Goal: Information Seeking & Learning: Learn about a topic

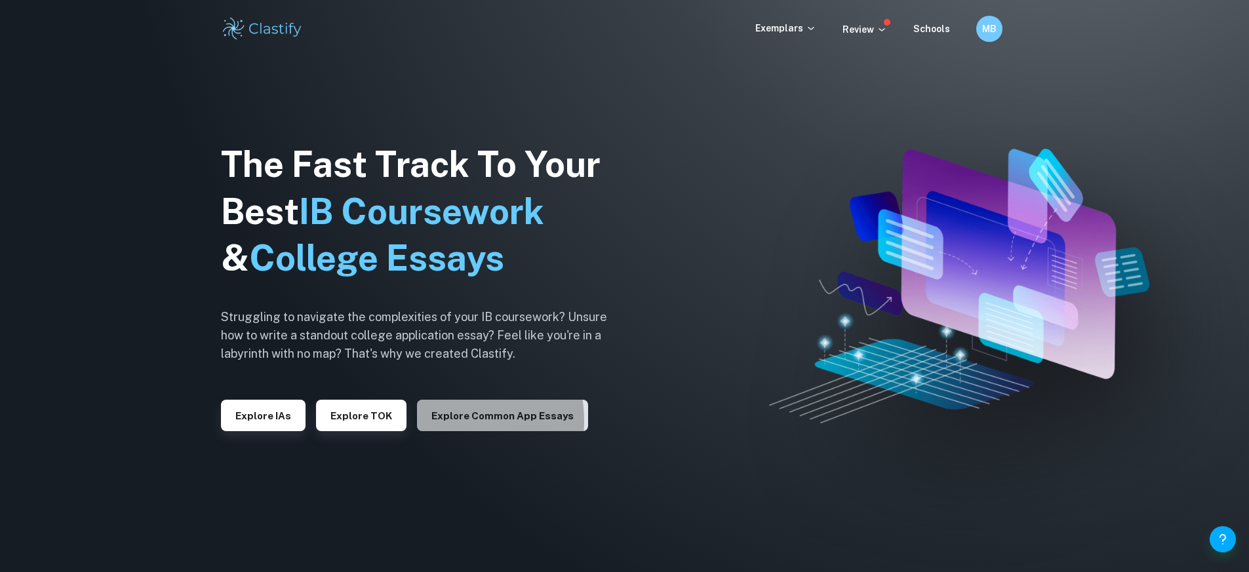
click at [428, 421] on button "Explore Common App essays" at bounding box center [502, 415] width 171 height 31
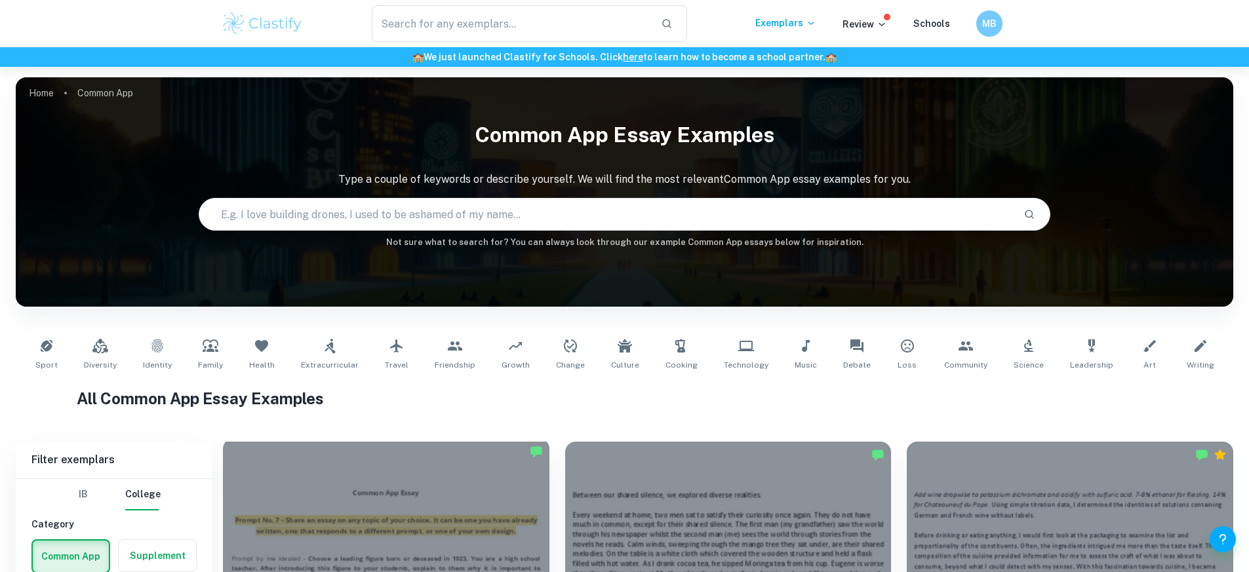
click at [382, 483] on div at bounding box center [386, 561] width 327 height 245
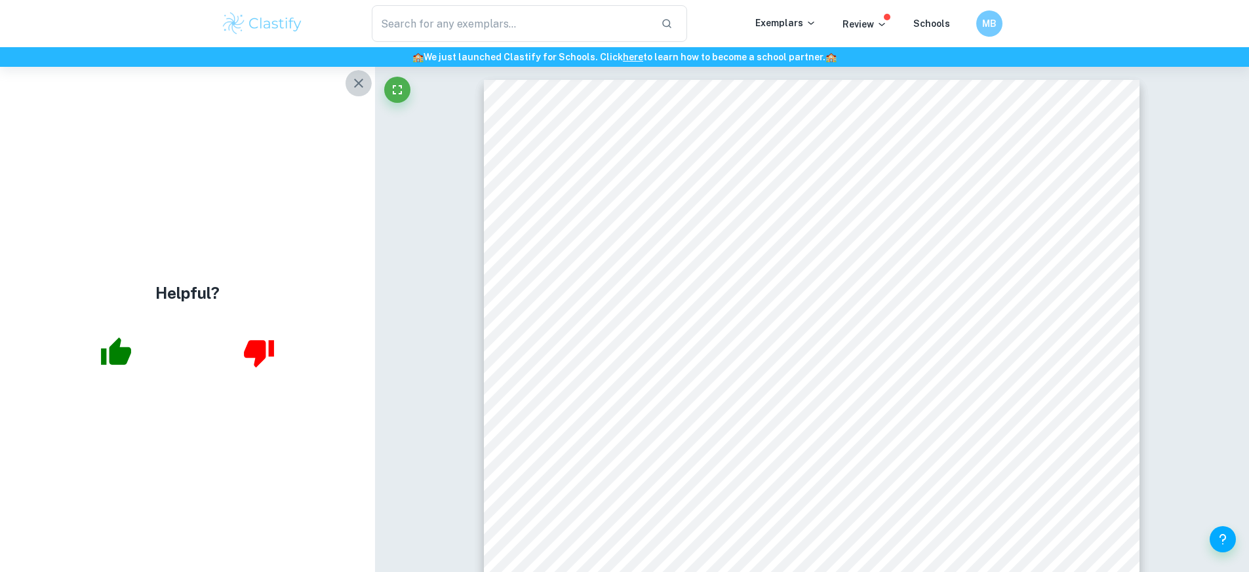
click at [360, 84] on icon "button" at bounding box center [359, 83] width 16 height 16
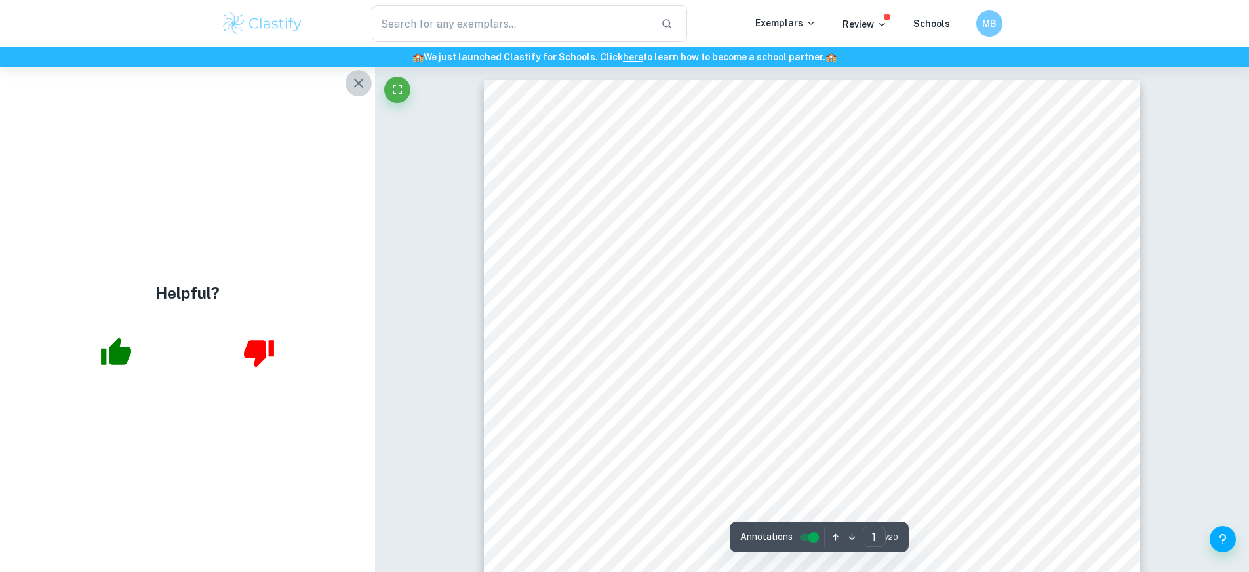
click at [363, 91] on button "button" at bounding box center [359, 83] width 26 height 26
